Goal: Register for event/course

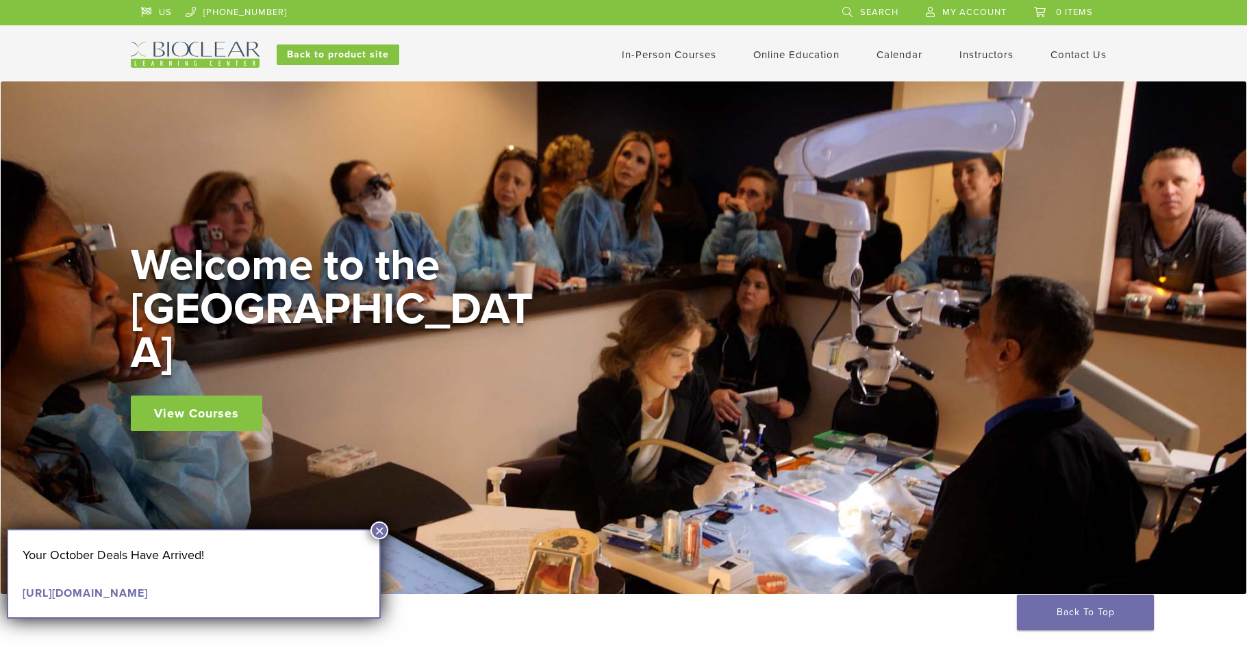
click at [675, 56] on link "In-Person Courses" at bounding box center [669, 55] width 95 height 12
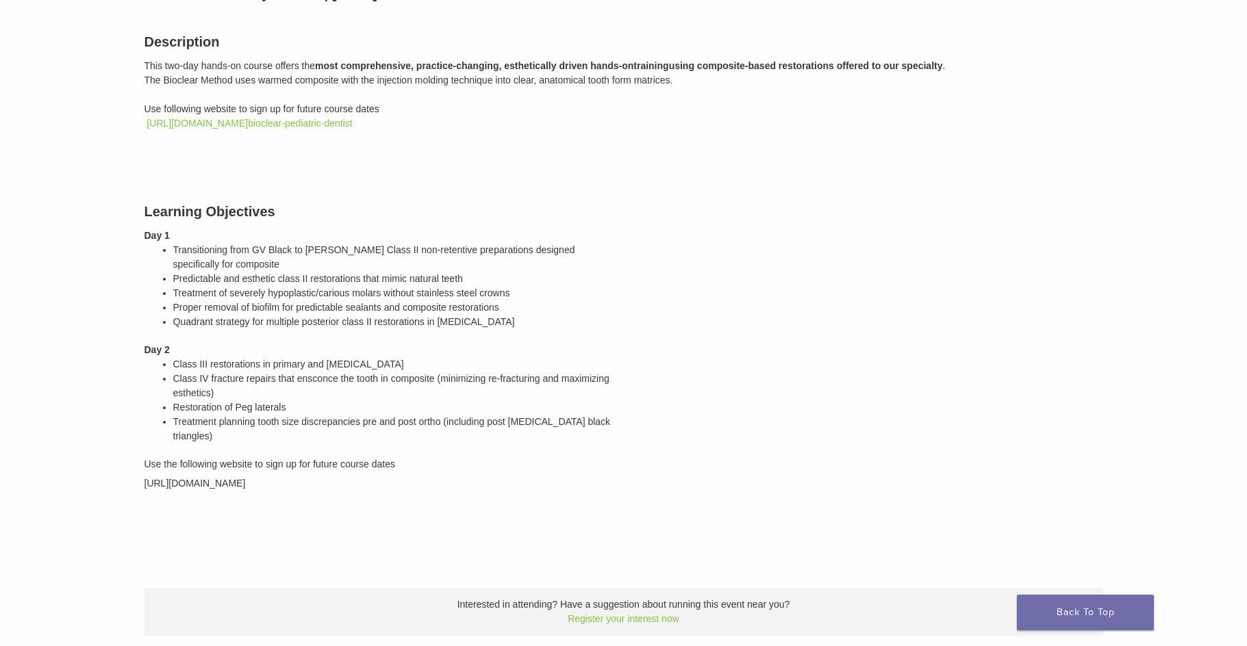
scroll to position [77, 0]
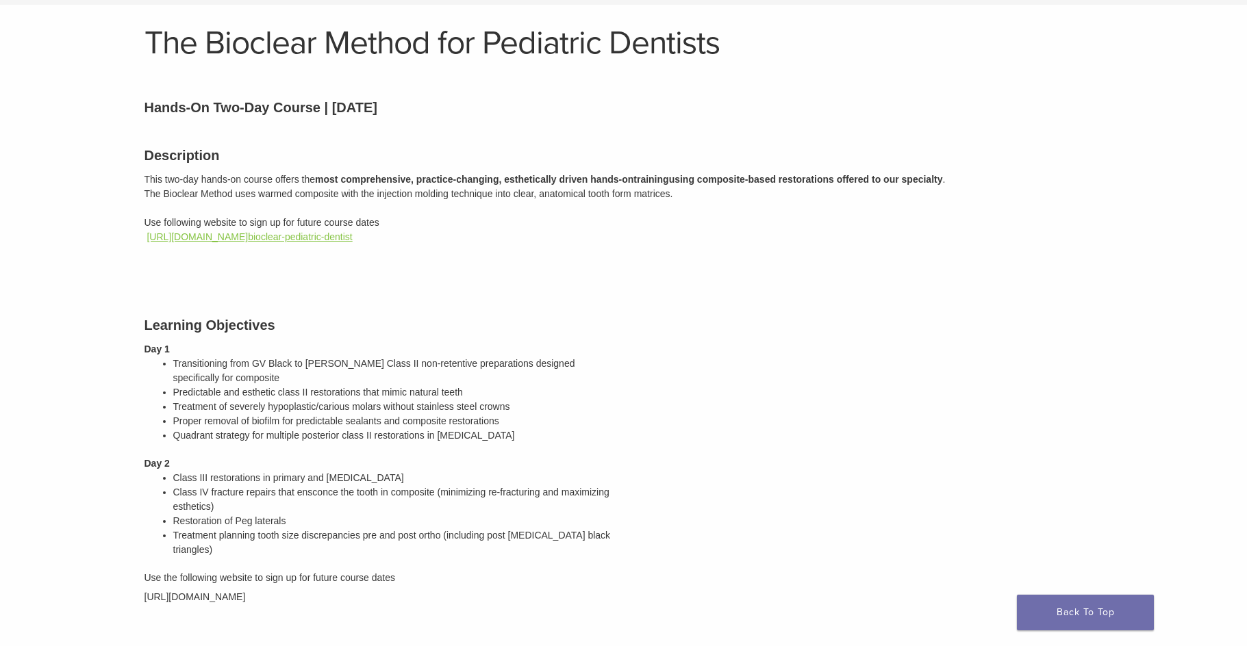
click at [344, 234] on link "[URL][DOMAIN_NAME] bioclear-pediatric-dentist" at bounding box center [249, 236] width 205 height 11
